Goal: Information Seeking & Learning: Learn about a topic

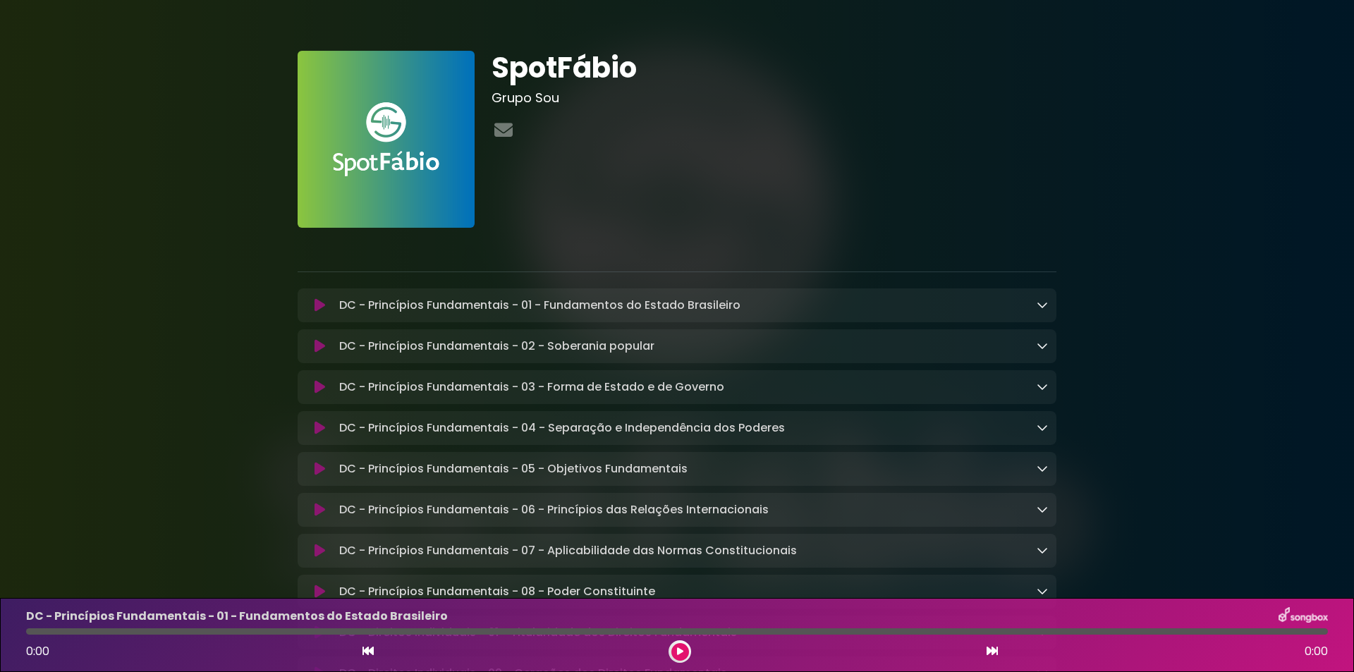
click at [930, 121] on div at bounding box center [773, 130] width 565 height 27
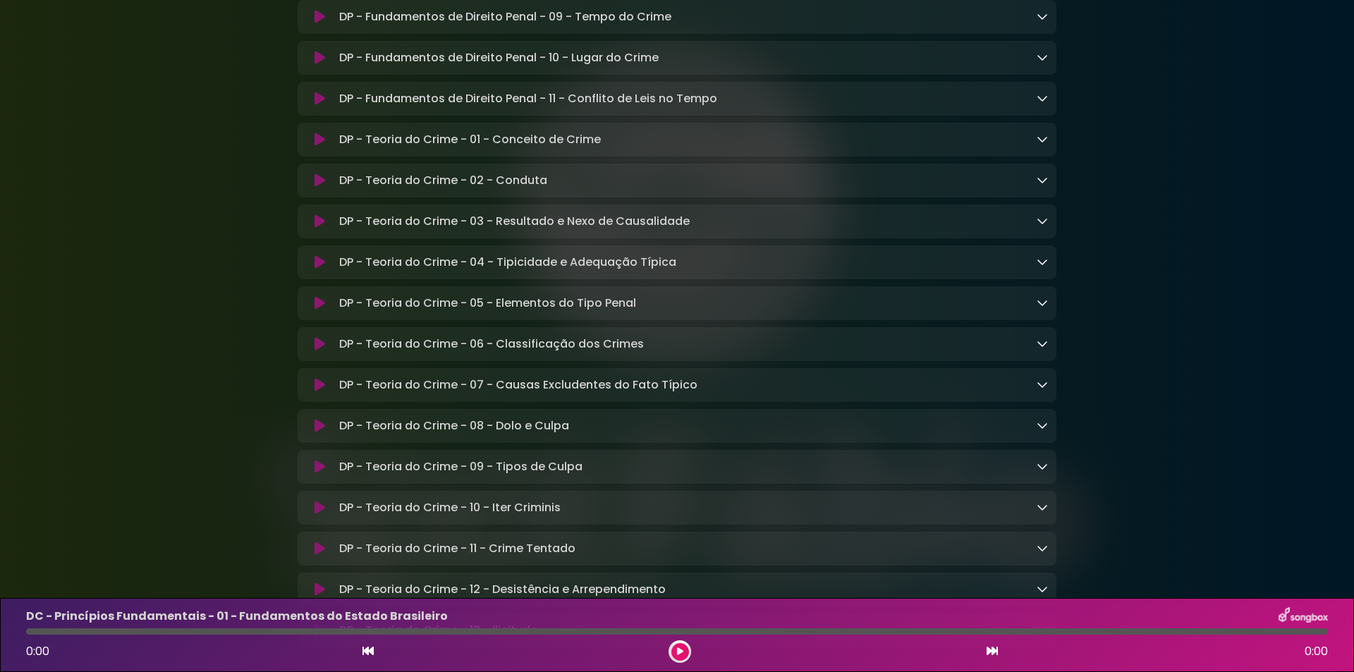
scroll to position [7827, 0]
click at [604, 151] on div "DP - Teoria do Crime - 01 - Conceito de Crime Loading Track..." at bounding box center [690, 142] width 714 height 17
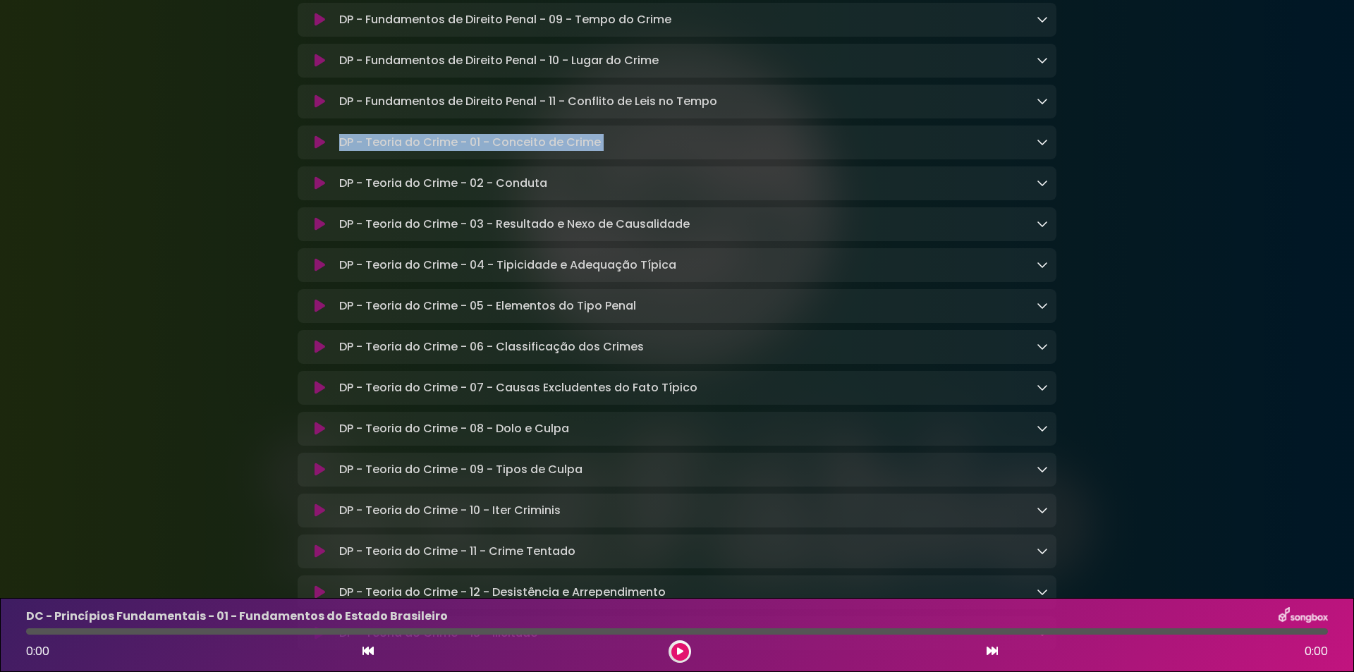
click at [604, 151] on div "DP - Teoria do Crime - 01 - Conceito de Crime Loading Track..." at bounding box center [690, 142] width 714 height 17
copy div "DP - Teoria do Crime - 01 - Conceito de Crime Loading Track..."
click at [608, 151] on div "DP - Teoria do Crime - 01 - Conceito de Crime Loading Track..." at bounding box center [690, 142] width 714 height 17
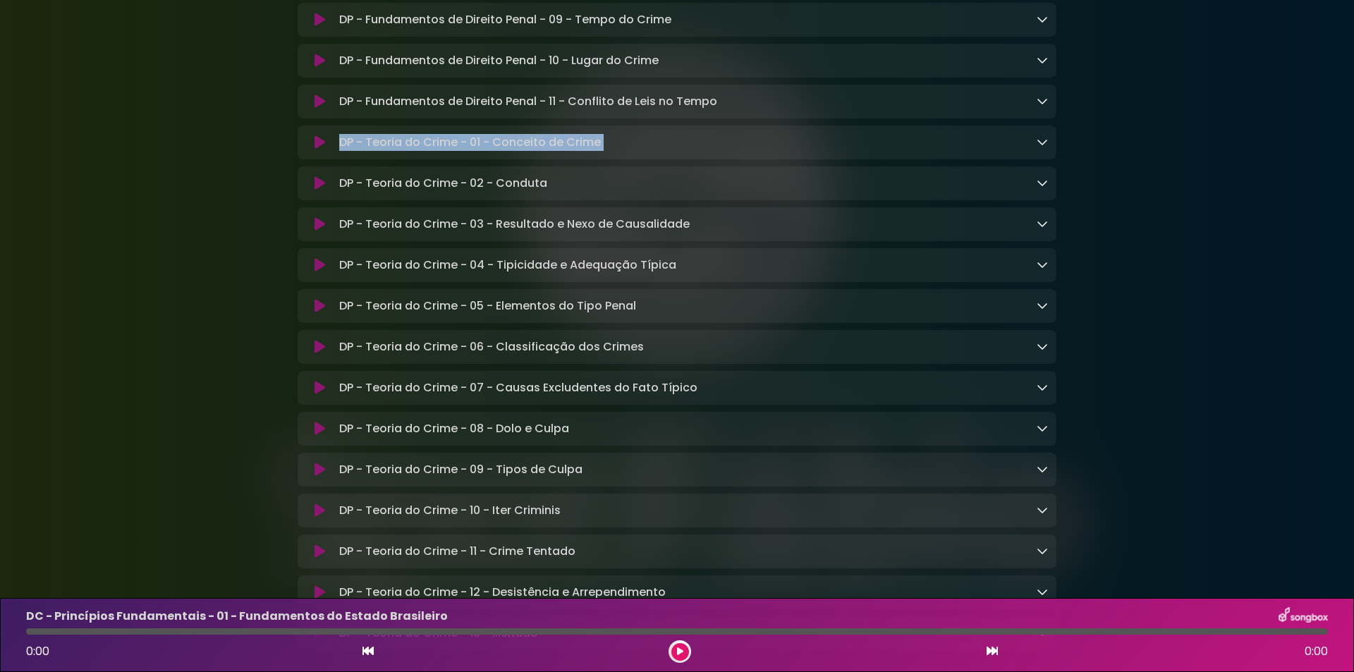
click at [608, 151] on div "DP - Teoria do Crime - 01 - Conceito de Crime Loading Track..." at bounding box center [690, 142] width 714 height 17
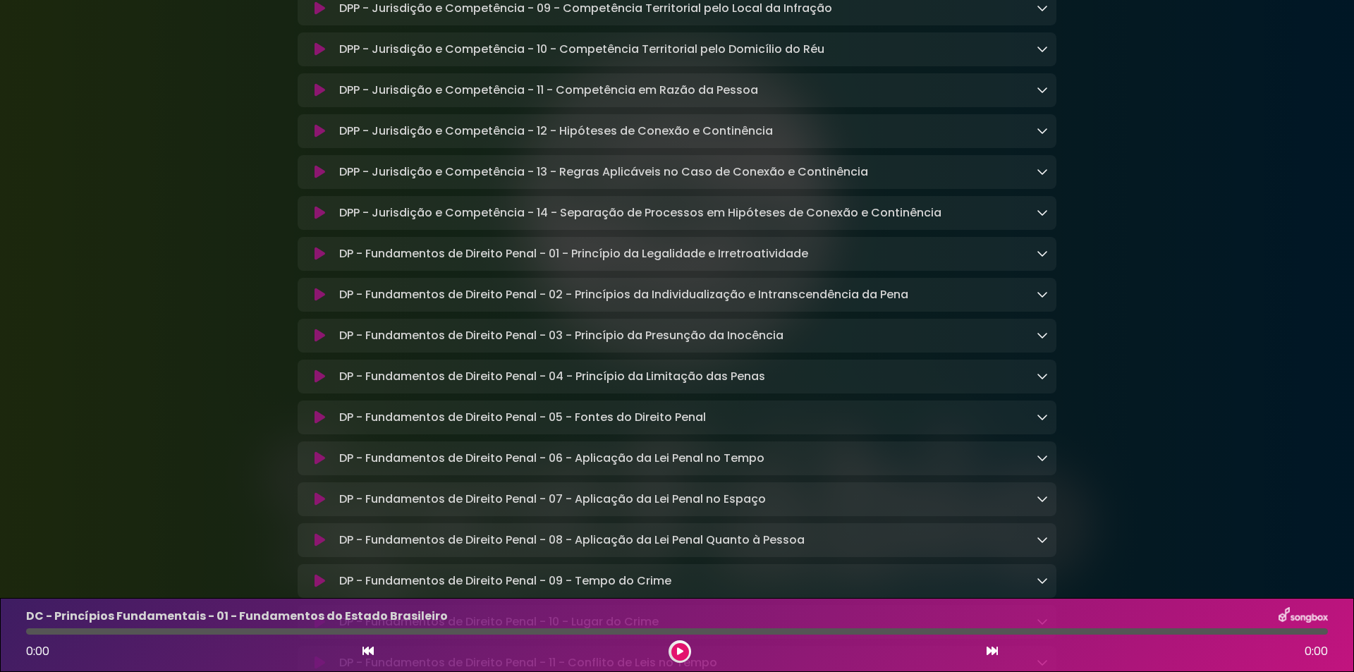
scroll to position [94, 0]
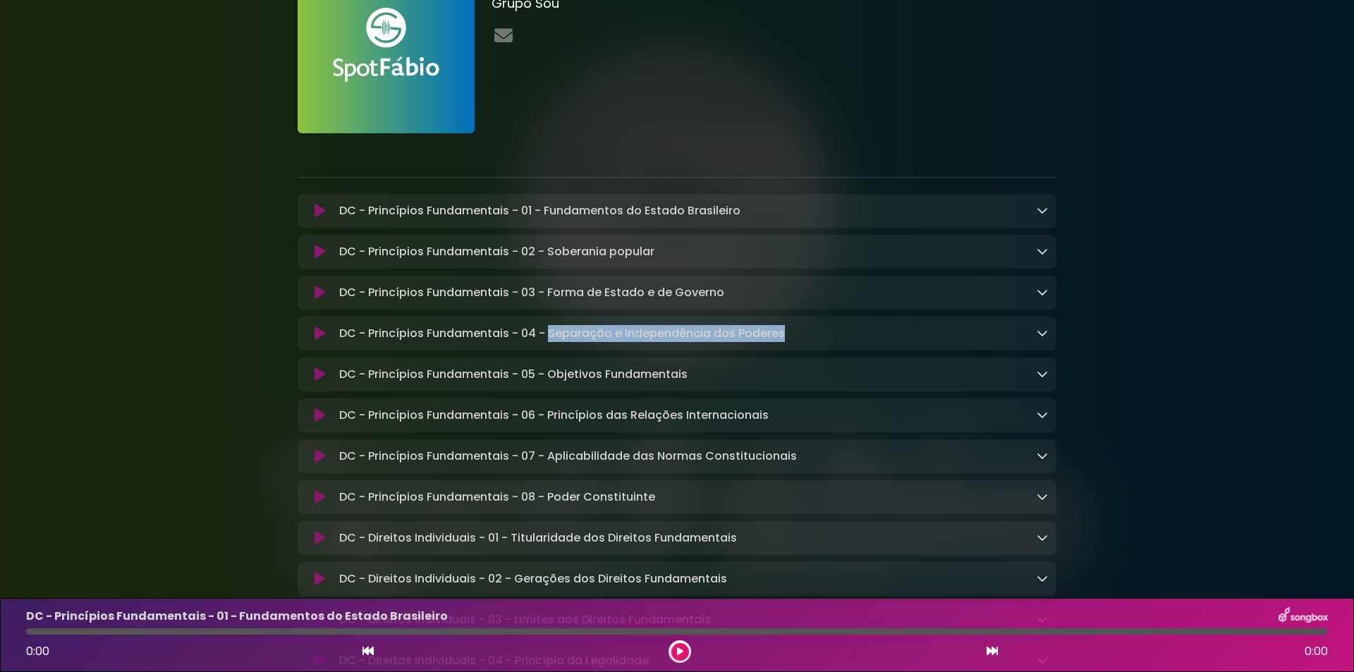
drag, startPoint x: 798, startPoint y: 333, endPoint x: 549, endPoint y: 330, distance: 249.6
click at [549, 330] on div "DC - Princípios Fundamentais - 04 - Separação e Independência dos Poderes Loadi…" at bounding box center [690, 333] width 714 height 17
copy p "Separação e Independência dos Poderes"
click at [608, 340] on p "DC - Princípios Fundamentais - 04 - Separação e Independência dos Poderes Loadi…" at bounding box center [562, 333] width 446 height 17
click at [614, 332] on p "DC - Princípios Fundamentais - 04 - Separação e Independência dos Poderes Loadi…" at bounding box center [562, 333] width 446 height 17
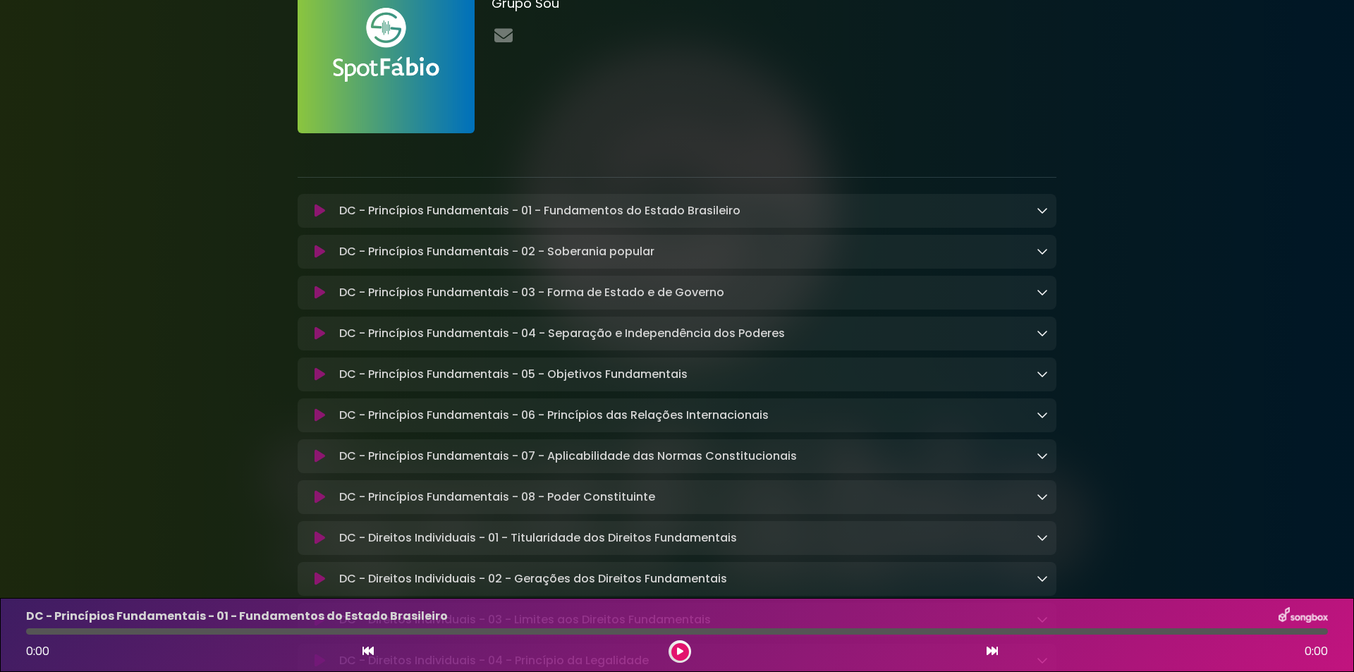
click at [614, 335] on p "DC - Princípios Fundamentais - 04 - Separação e Independência dos Poderes Loadi…" at bounding box center [562, 333] width 446 height 17
click at [544, 336] on p "DC - Princípios Fundamentais - 04 - Separação e Independência dos Poderes Loadi…" at bounding box center [562, 333] width 446 height 17
drag, startPoint x: 548, startPoint y: 337, endPoint x: 797, endPoint y: 340, distance: 249.6
click at [797, 340] on div "DC - Princípios Fundamentais - 04 - Separação e Independência dos Poderes Loadi…" at bounding box center [690, 333] width 714 height 17
copy p "Separação e Independência dos Poderes"
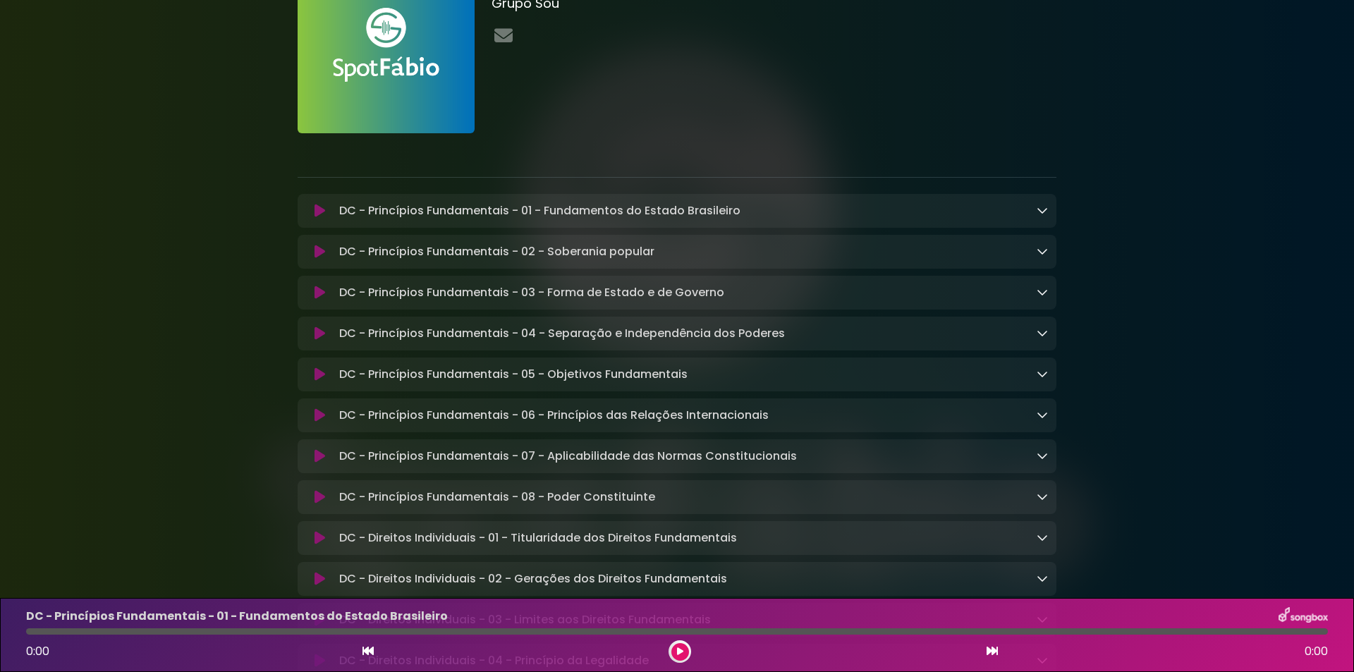
click at [758, 333] on p "DC - Princípios Fundamentais - 04 - Separação e Independência dos Poderes Loadi…" at bounding box center [562, 333] width 446 height 17
click at [773, 333] on p "DC - Princípios Fundamentais - 04 - Separação e Independência dos Poderes Loadi…" at bounding box center [562, 333] width 446 height 17
drag, startPoint x: 783, startPoint y: 333, endPoint x: 549, endPoint y: 330, distance: 234.1
click at [549, 330] on div "DC - Princípios Fundamentais - 04 - Separação e Independência dos Poderes Loadi…" at bounding box center [690, 333] width 714 height 17
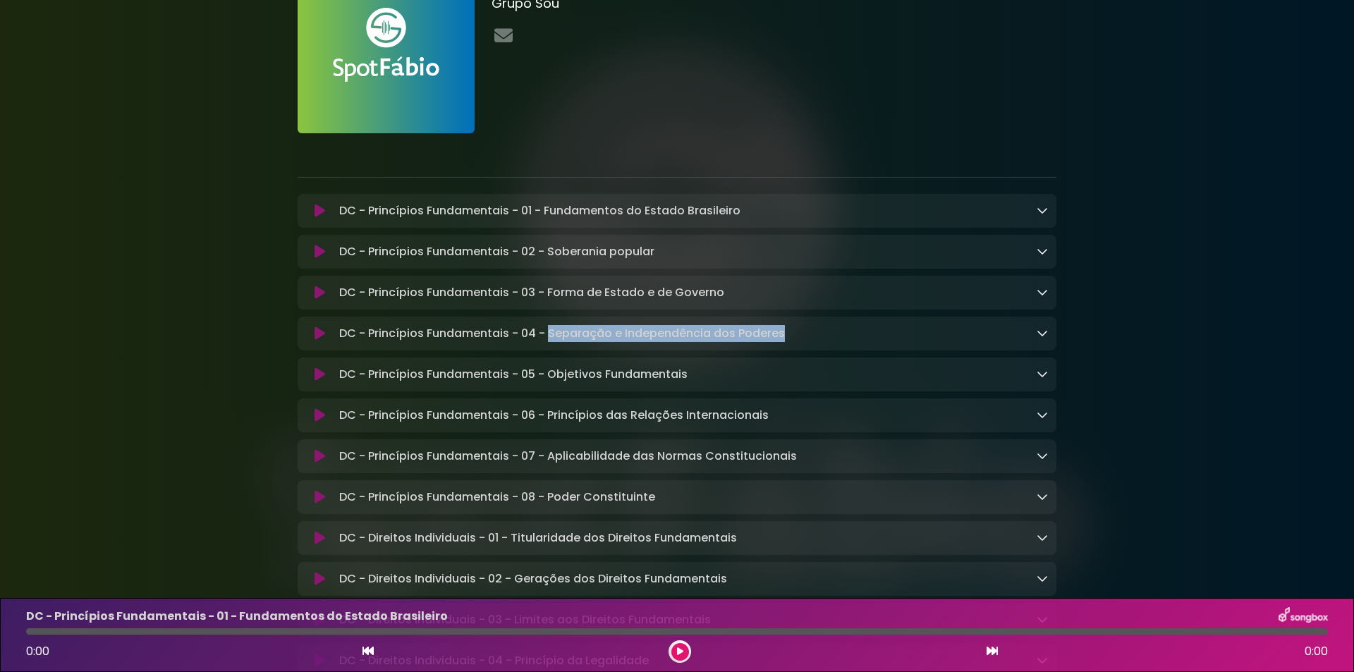
copy p "Separação e Independência dos Poderes"
drag, startPoint x: 792, startPoint y: 337, endPoint x: 547, endPoint y: 331, distance: 245.4
click at [547, 331] on div "DC - Princípios Fundamentais - 04 - Separação e Independência dos Poderes Loadi…" at bounding box center [690, 333] width 714 height 17
click at [707, 342] on p "DC - Princípios Fundamentais - 04 - Separação e Independência dos Poderes Loadi…" at bounding box center [562, 333] width 446 height 17
drag, startPoint x: 810, startPoint y: 331, endPoint x: 545, endPoint y: 337, distance: 265.2
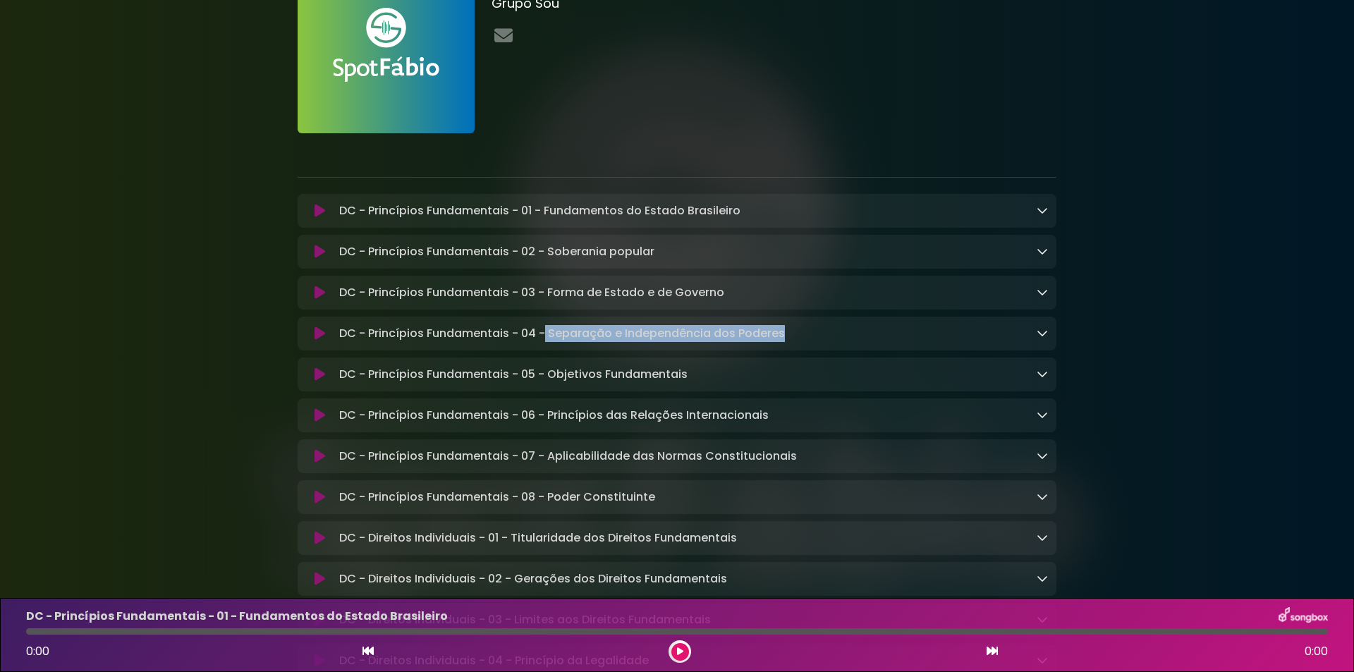
click at [545, 337] on div "DC - Princípios Fundamentais - 04 - Separação e Independência dos Poderes Loadi…" at bounding box center [690, 333] width 714 height 17
copy p "Separação e Independência dos Poderes"
click at [638, 331] on p "DC - Princípios Fundamentais - 04 - Separação e Independência dos Poderes Loadi…" at bounding box center [562, 333] width 446 height 17
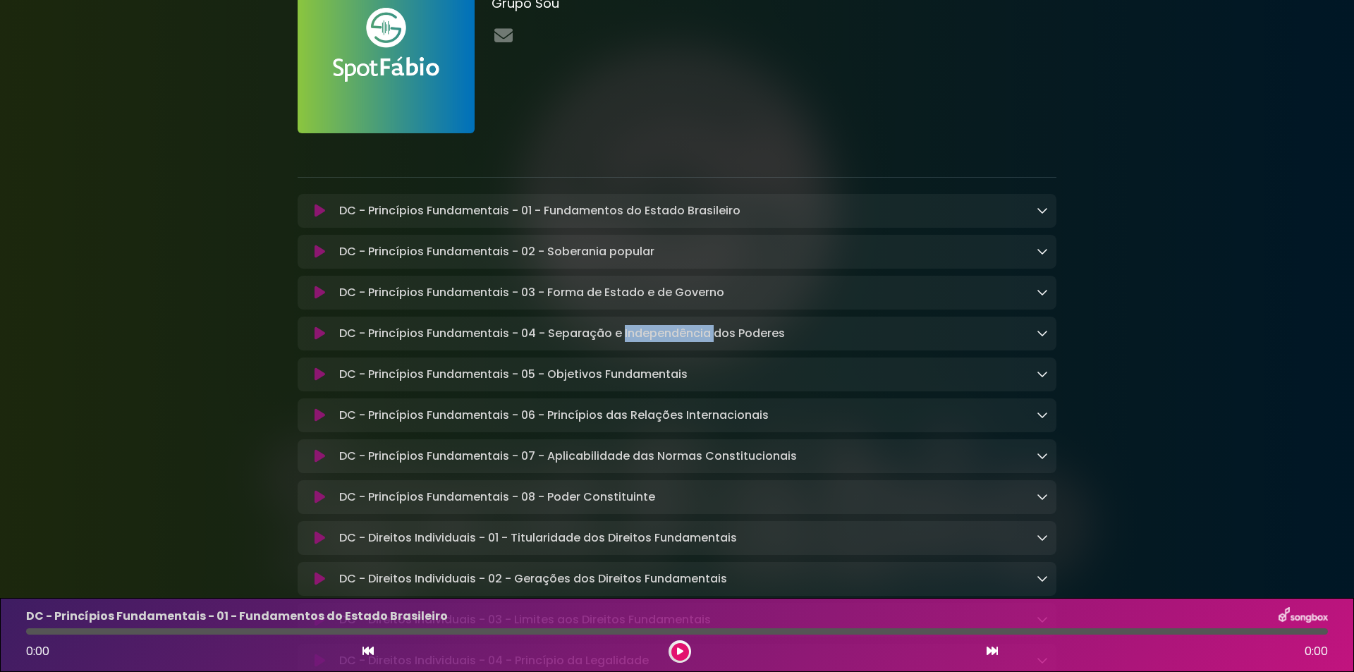
click at [638, 331] on p "DC - Princípios Fundamentais - 04 - Separação e Independência dos Poderes Loadi…" at bounding box center [562, 333] width 446 height 17
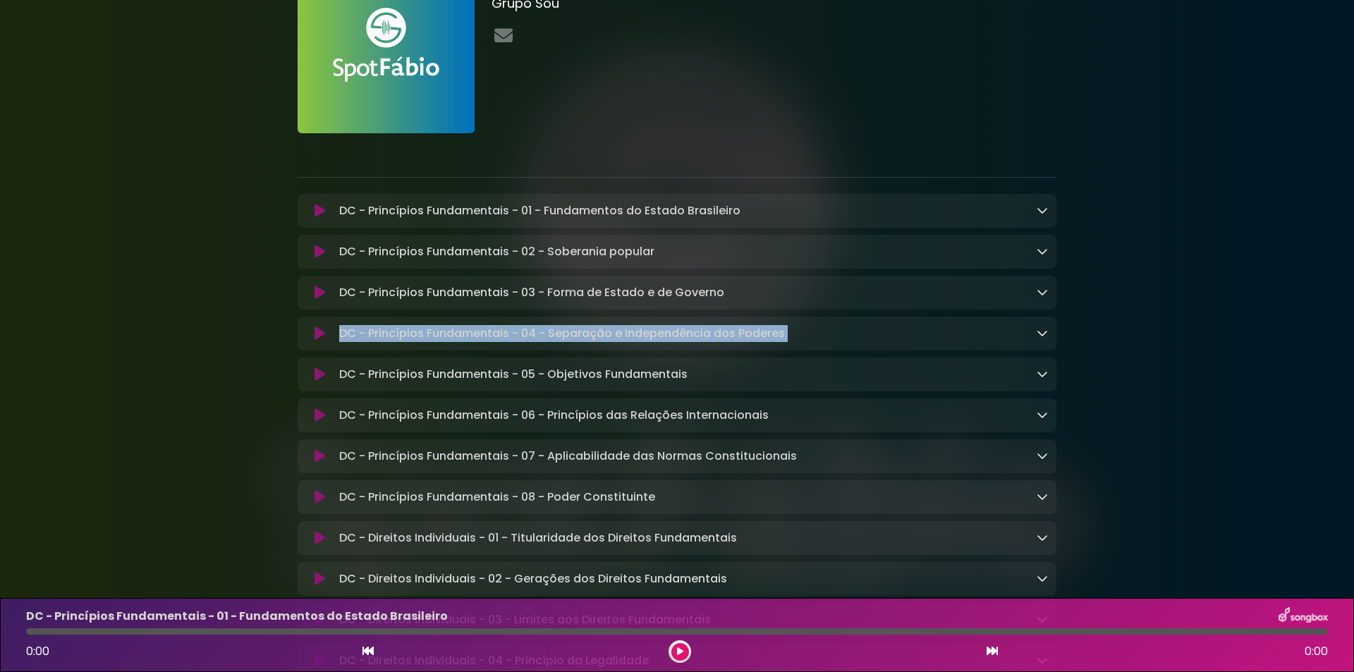
click at [638, 331] on p "DC - Princípios Fundamentais - 04 - Separação e Independência dos Poderes Loadi…" at bounding box center [562, 333] width 446 height 17
copy div "DC - Princípios Fundamentais - 04 - Separação e Independência dos Poderes Loadi…"
click at [704, 336] on p "DC - Princípios Fundamentais - 04 - Separação e Independência dos Poderes Loadi…" at bounding box center [562, 333] width 446 height 17
drag, startPoint x: 792, startPoint y: 334, endPoint x: 551, endPoint y: 331, distance: 241.2
click at [551, 331] on div "DC - Princípios Fundamentais - 04 - Separação e Independência dos Poderes Loadi…" at bounding box center [690, 333] width 714 height 17
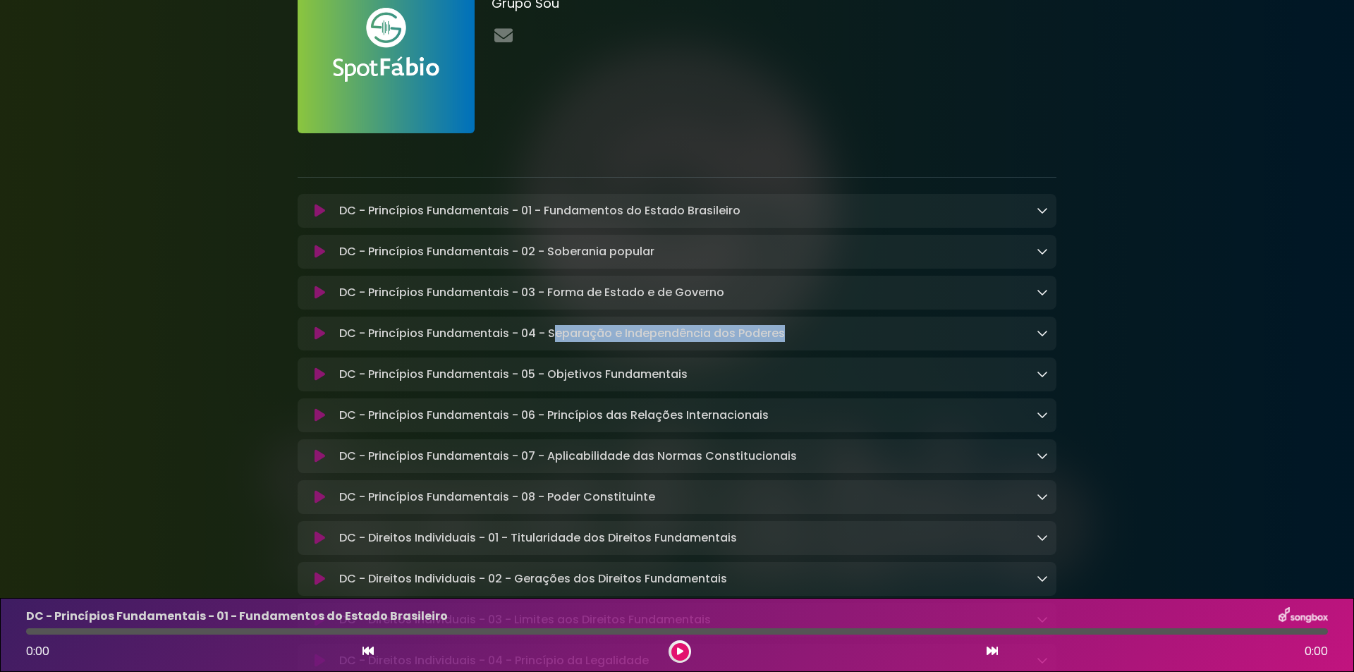
copy p "eparação e Independência dos Poderes"
click at [618, 338] on p "DC - Princípios Fundamentais - 04 - Separação e Independência dos Poderes Loadi…" at bounding box center [562, 333] width 446 height 17
click at [654, 338] on p "DC - Princípios Fundamentais - 04 - Separação e Independência dos Poderes Loadi…" at bounding box center [562, 333] width 446 height 17
copy p "Independência"
